Goal: Entertainment & Leisure: Consume media (video, audio)

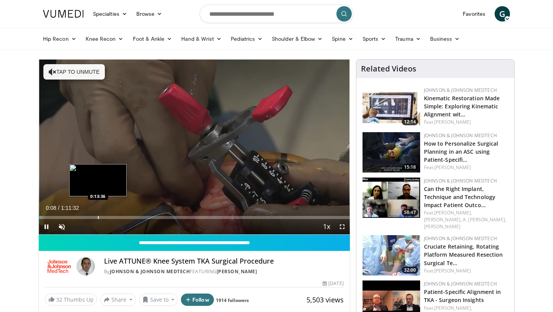
click at [98, 216] on div "Progress Bar" at bounding box center [98, 217] width 1 height 3
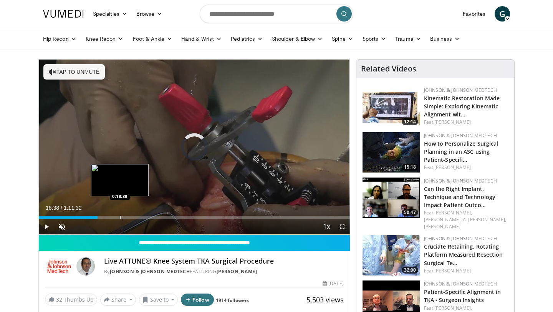
click at [120, 218] on div "Progress Bar" at bounding box center [120, 217] width 1 height 3
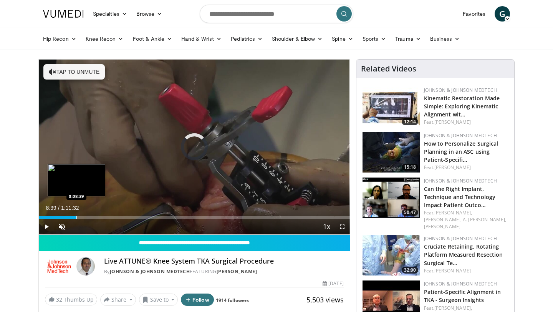
click at [76, 212] on div "Loaded : 0.00% 0:08:39 0:08:39" at bounding box center [194, 214] width 311 height 7
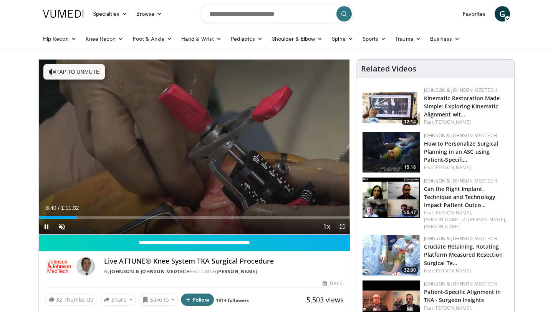
click at [341, 224] on span "Video Player" at bounding box center [341, 226] width 15 height 15
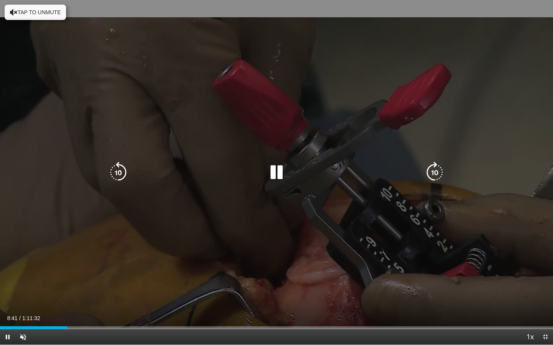
click at [284, 176] on icon "Video Player" at bounding box center [276, 172] width 21 height 21
drag, startPoint x: 21, startPoint y: 8, endPoint x: 21, endPoint y: 309, distance: 301.3
click at [21, 8] on button "Tap to unmute" at bounding box center [35, 12] width 61 height 15
click at [281, 177] on icon "Video Player" at bounding box center [276, 172] width 21 height 21
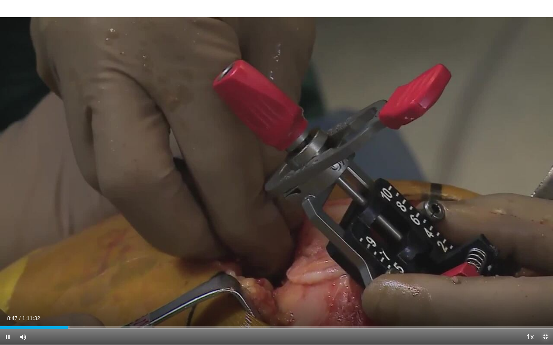
click at [542, 311] on span "Video Player" at bounding box center [544, 337] width 15 height 15
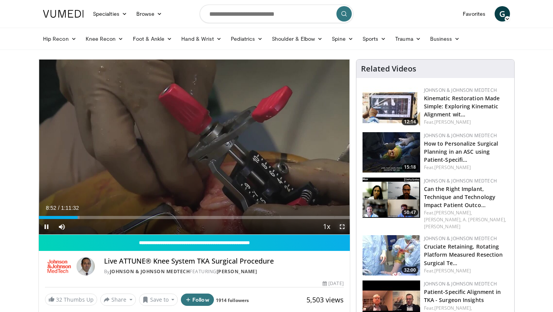
click at [344, 227] on span "Video Player" at bounding box center [341, 226] width 15 height 15
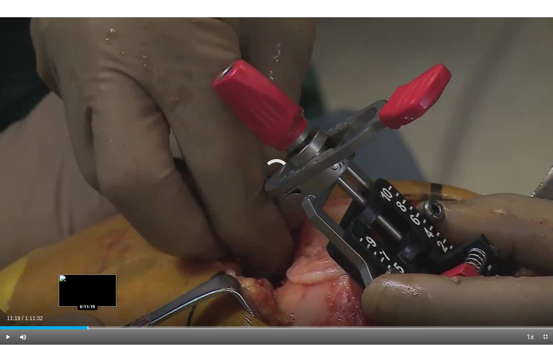
click at [88, 311] on div "Progress Bar" at bounding box center [88, 328] width 1 height 3
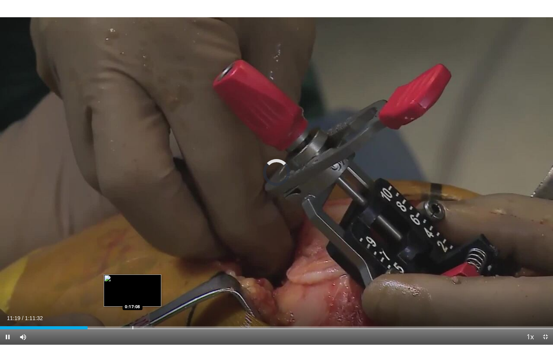
click at [132, 311] on div "Loaded : 0.00% 0:11:19 0:17:08" at bounding box center [276, 325] width 553 height 7
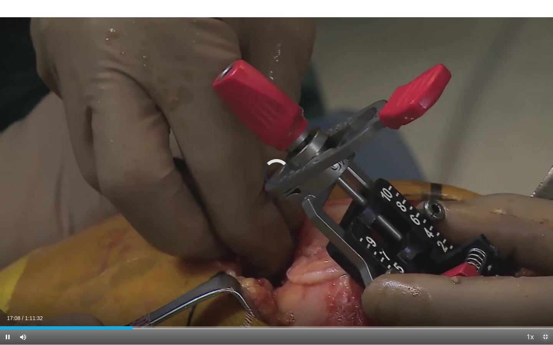
click at [545, 311] on span "Video Player" at bounding box center [544, 337] width 15 height 15
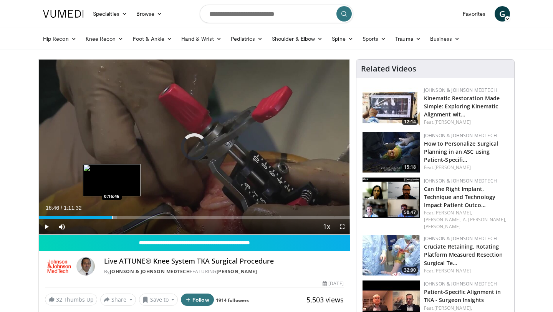
click at [112, 216] on div "Progress Bar" at bounding box center [112, 217] width 1 height 3
click at [108, 213] on div "Loaded : 0.00% 0:15:59 0:15:59" at bounding box center [194, 214] width 311 height 7
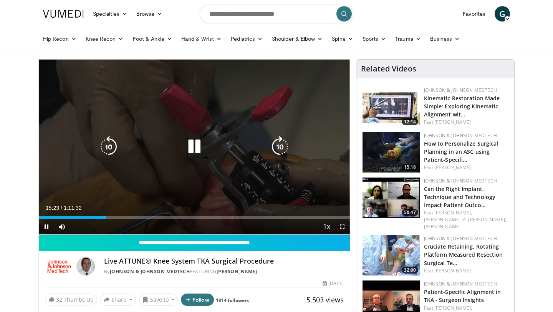
click at [196, 146] on icon "Video Player" at bounding box center [193, 146] width 21 height 21
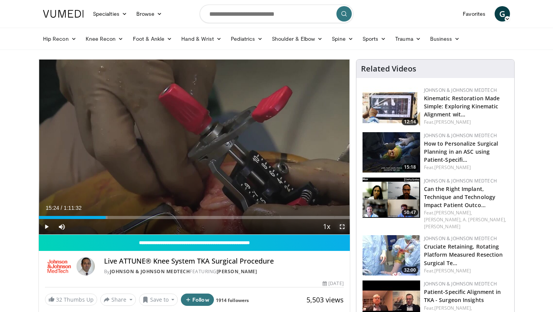
click at [343, 223] on span "Video Player" at bounding box center [341, 226] width 15 height 15
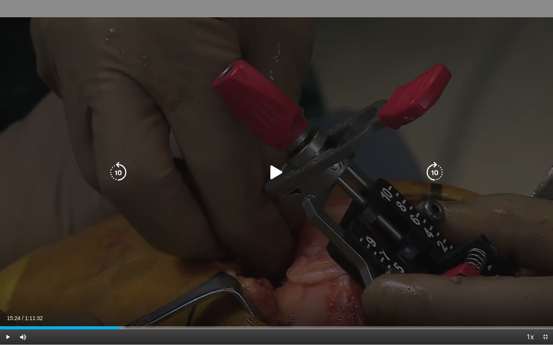
click at [271, 173] on icon "Video Player" at bounding box center [276, 172] width 21 height 21
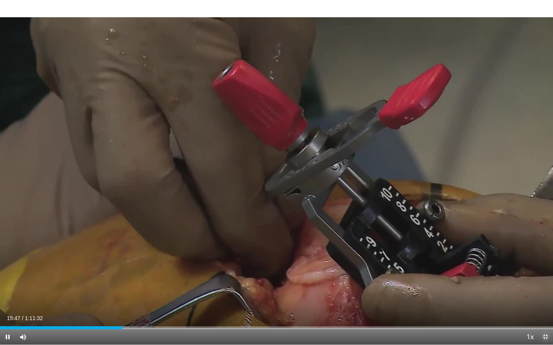
click at [544, 311] on span "Video Player" at bounding box center [544, 337] width 15 height 15
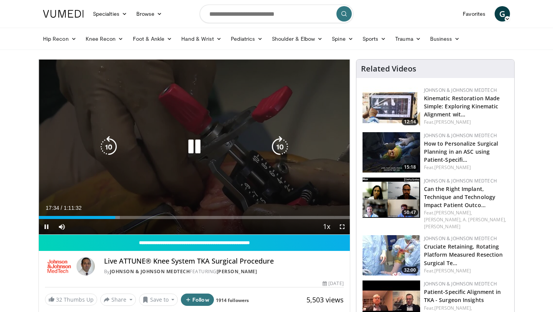
click at [205, 95] on div "10 seconds Tap to unmute" at bounding box center [194, 146] width 311 height 175
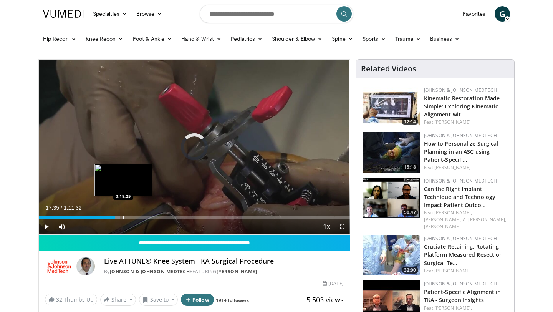
click at [123, 215] on div "Loaded : 26.05% 0:17:35 0:19:25" at bounding box center [194, 214] width 311 height 7
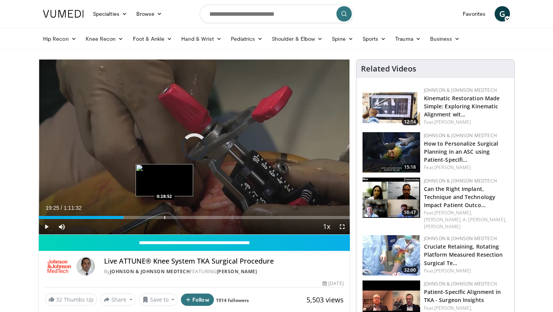
click at [164, 216] on div "Progress Bar" at bounding box center [164, 217] width 1 height 3
click at [177, 214] on div "Loaded : 40.81% 0:28:52 0:31:58" at bounding box center [194, 214] width 311 height 7
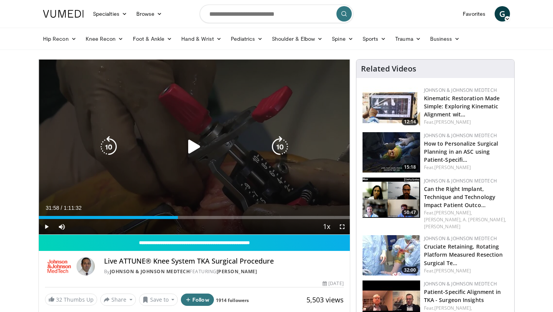
click at [289, 154] on icon "Video Player" at bounding box center [279, 146] width 21 height 21
click at [193, 147] on icon "Video Player" at bounding box center [193, 146] width 21 height 21
click at [284, 157] on icon "Video Player" at bounding box center [279, 146] width 21 height 21
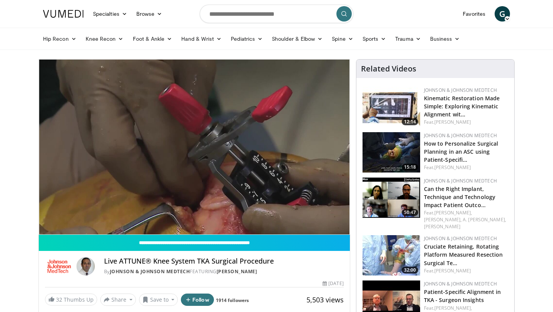
click at [281, 150] on div "10 seconds Tap to unmute" at bounding box center [194, 146] width 311 height 175
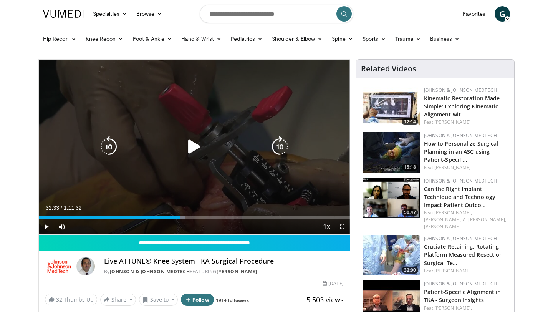
click at [197, 149] on icon "Video Player" at bounding box center [193, 146] width 21 height 21
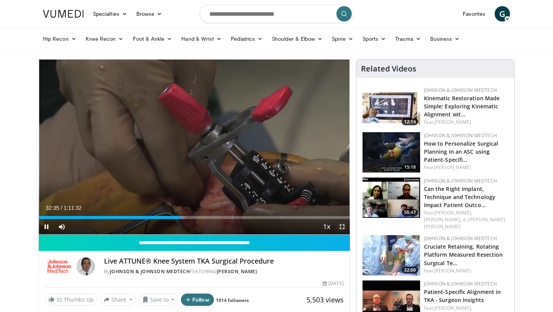
click at [342, 227] on span "Video Player" at bounding box center [341, 226] width 15 height 15
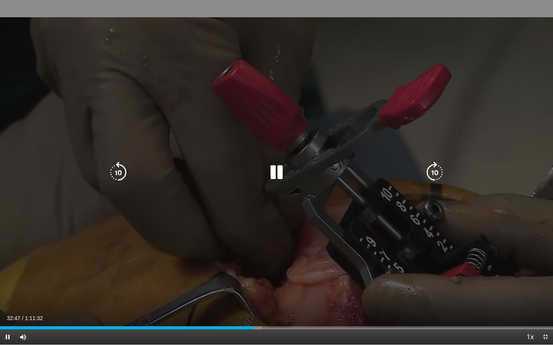
click at [144, 215] on div "10 seconds Tap to unmute" at bounding box center [276, 172] width 553 height 345
click at [276, 168] on icon "Video Player" at bounding box center [276, 172] width 21 height 21
click at [277, 172] on icon "Video Player" at bounding box center [276, 172] width 21 height 21
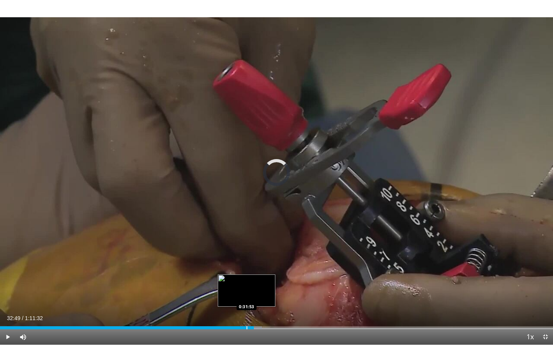
click at [246, 311] on div "Progress Bar" at bounding box center [246, 328] width 1 height 3
click at [232, 311] on div "Progress Bar" at bounding box center [232, 328] width 1 height 3
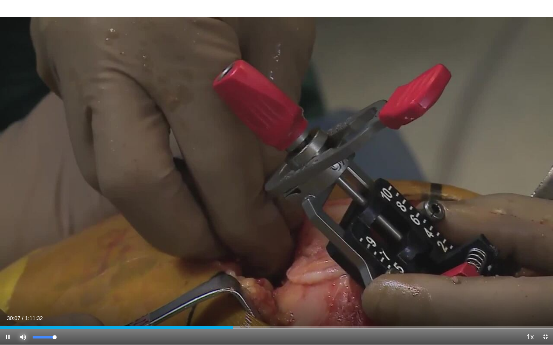
click at [25, 311] on span "Video Player" at bounding box center [22, 337] width 15 height 15
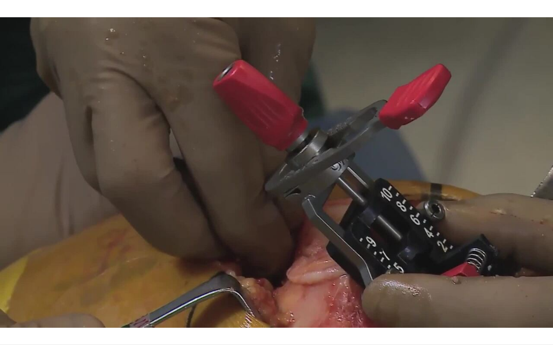
click at [15, 311] on button "Unmute" at bounding box center [22, 337] width 15 height 15
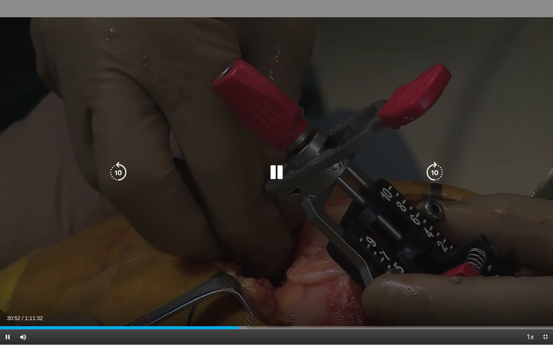
click at [111, 278] on div "10 seconds Tap to unmute" at bounding box center [276, 172] width 553 height 345
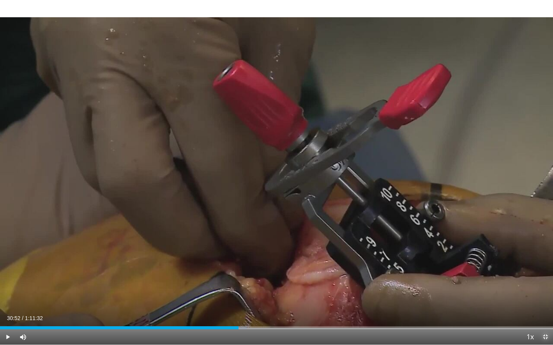
click at [544, 311] on span "Video Player" at bounding box center [544, 337] width 15 height 15
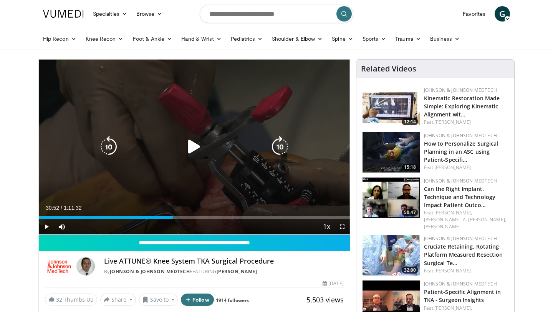
click at [193, 144] on icon "Video Player" at bounding box center [193, 146] width 21 height 21
drag, startPoint x: 193, startPoint y: 144, endPoint x: 270, endPoint y: 182, distance: 85.3
click at [269, 180] on div "10 seconds Tap to unmute" at bounding box center [194, 146] width 311 height 175
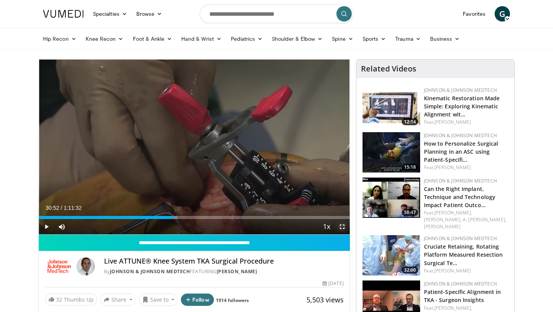
click at [345, 228] on span "Video Player" at bounding box center [341, 226] width 15 height 15
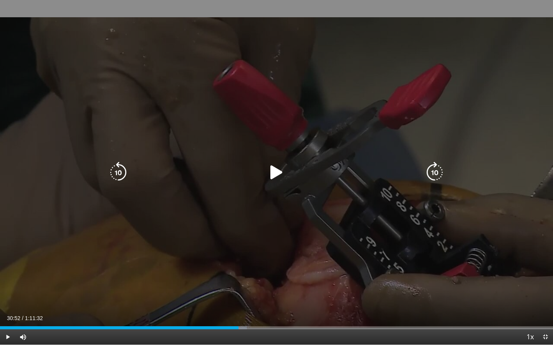
click at [273, 177] on icon "Video Player" at bounding box center [276, 172] width 21 height 21
click at [117, 177] on icon "Video Player" at bounding box center [117, 172] width 21 height 21
click at [122, 175] on icon "Video Player" at bounding box center [117, 172] width 21 height 21
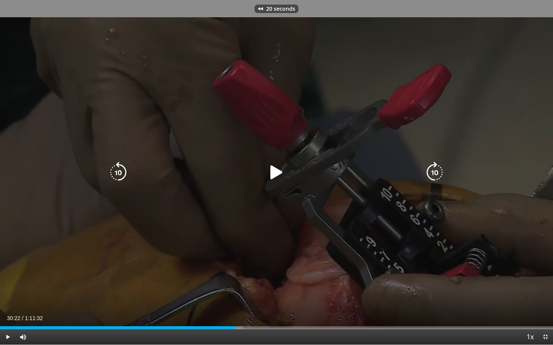
click at [122, 175] on icon "Video Player" at bounding box center [117, 172] width 21 height 21
click at [267, 172] on icon "Video Player" at bounding box center [276, 172] width 21 height 21
click at [405, 268] on div "40 seconds Tap to unmute" at bounding box center [276, 172] width 553 height 345
click at [122, 183] on icon "Video Player" at bounding box center [117, 172] width 21 height 21
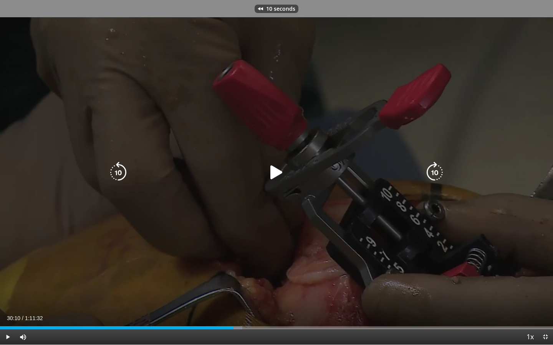
click at [122, 183] on icon "Video Player" at bounding box center [117, 172] width 21 height 21
click at [260, 170] on div "Video Player" at bounding box center [277, 172] width 332 height 15
click at [274, 172] on icon "Video Player" at bounding box center [276, 172] width 21 height 21
click at [285, 132] on div "20 seconds Tap to unmute" at bounding box center [276, 172] width 553 height 345
click at [283, 134] on div "20 seconds Tap to unmute" at bounding box center [276, 172] width 553 height 345
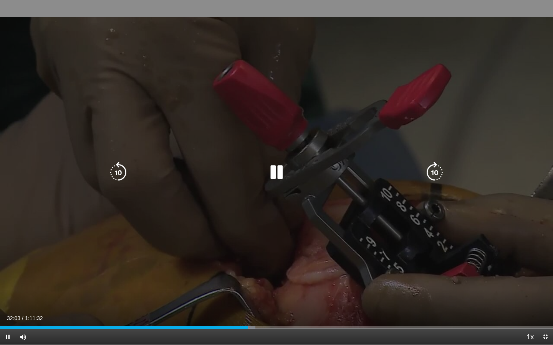
click at [273, 169] on icon "Video Player" at bounding box center [276, 172] width 21 height 21
click at [277, 168] on icon "Video Player" at bounding box center [276, 172] width 21 height 21
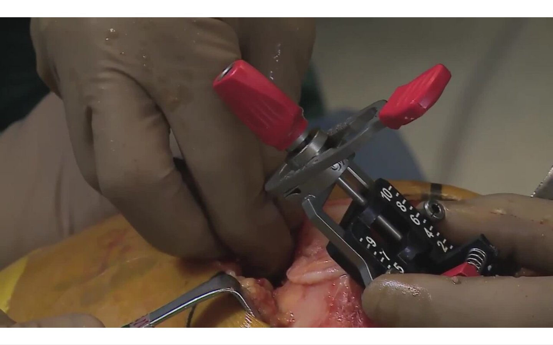
click at [515, 201] on div "20 seconds Tap to unmute" at bounding box center [276, 172] width 553 height 345
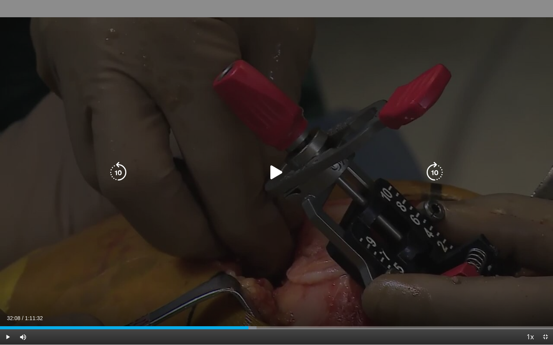
click at [279, 172] on icon "Video Player" at bounding box center [276, 172] width 21 height 21
click at [277, 172] on icon "Video Player" at bounding box center [276, 172] width 21 height 21
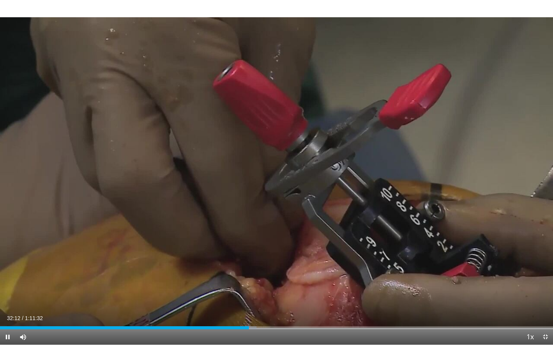
click at [277, 172] on div "20 seconds Tap to unmute" at bounding box center [276, 172] width 553 height 345
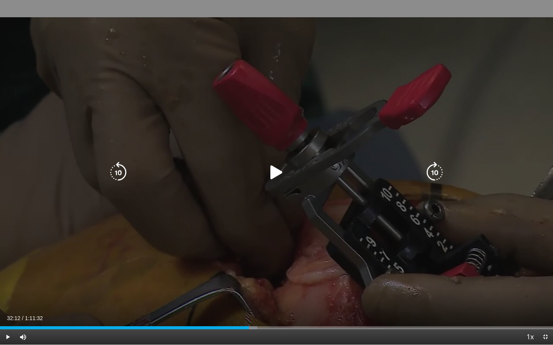
click at [276, 167] on icon "Video Player" at bounding box center [276, 172] width 21 height 21
click at [277, 175] on icon "Video Player" at bounding box center [276, 172] width 21 height 21
click at [265, 172] on div "Video Player" at bounding box center [277, 172] width 332 height 15
click at [273, 170] on icon "Video Player" at bounding box center [276, 172] width 21 height 21
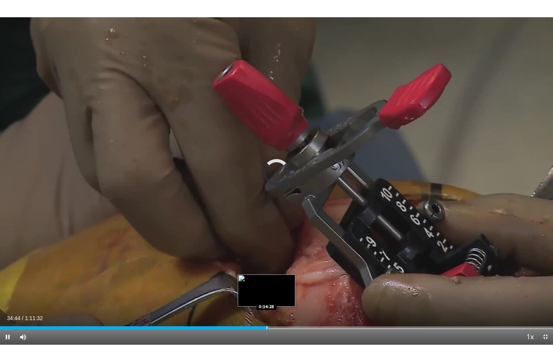
click at [266, 311] on div "Progress Bar" at bounding box center [266, 328] width 1 height 3
click at [265, 311] on div "Progress Bar" at bounding box center [265, 328] width 1 height 3
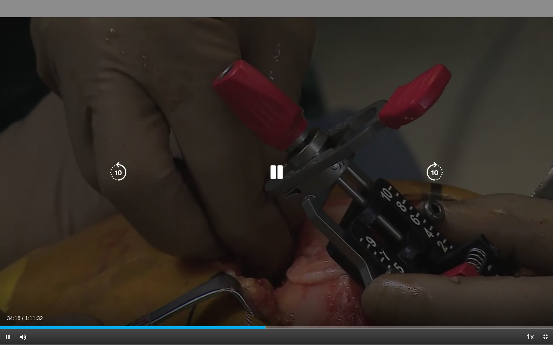
click at [279, 176] on icon "Video Player" at bounding box center [276, 172] width 21 height 21
click at [281, 169] on icon "Video Player" at bounding box center [276, 172] width 21 height 21
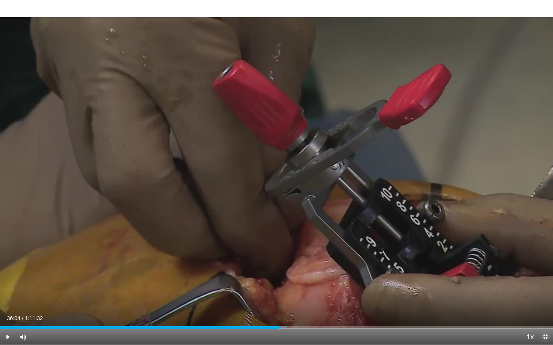
click at [543, 311] on span "Video Player" at bounding box center [544, 337] width 15 height 15
